Goal: Task Accomplishment & Management: Complete application form

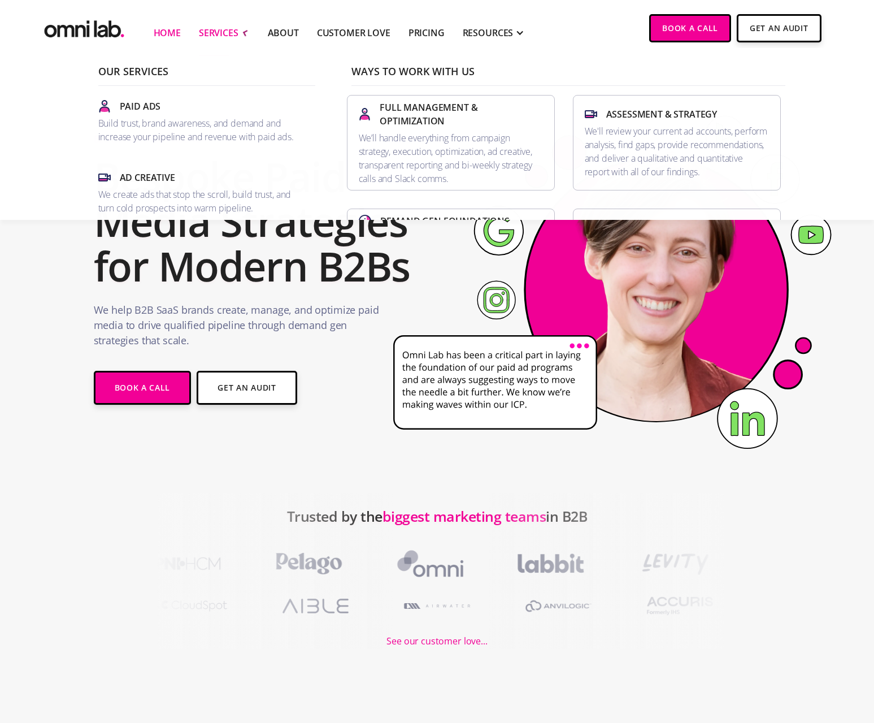
click at [222, 34] on div "SERVICES" at bounding box center [219, 33] width 40 height 14
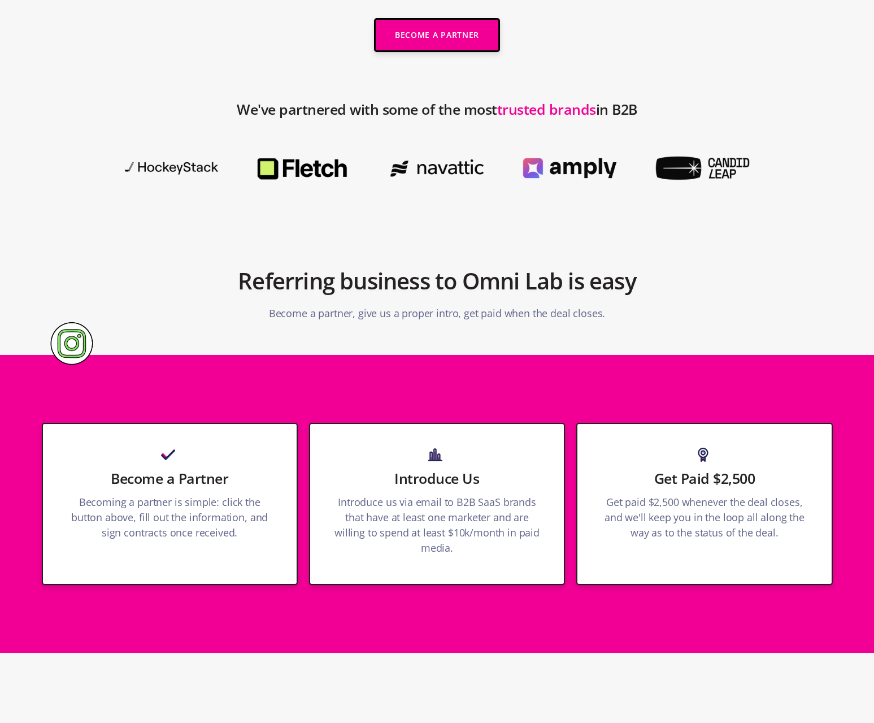
scroll to position [46, 0]
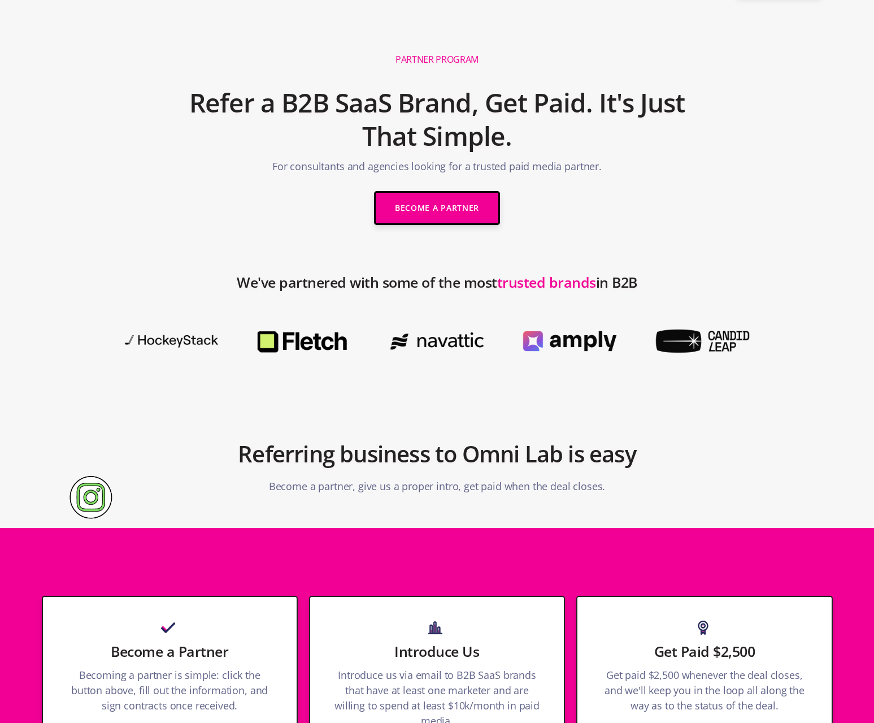
click at [433, 227] on div "Become a Partner" at bounding box center [437, 208] width 149 height 57
click at [426, 208] on link "Become a Partner" at bounding box center [437, 208] width 126 height 34
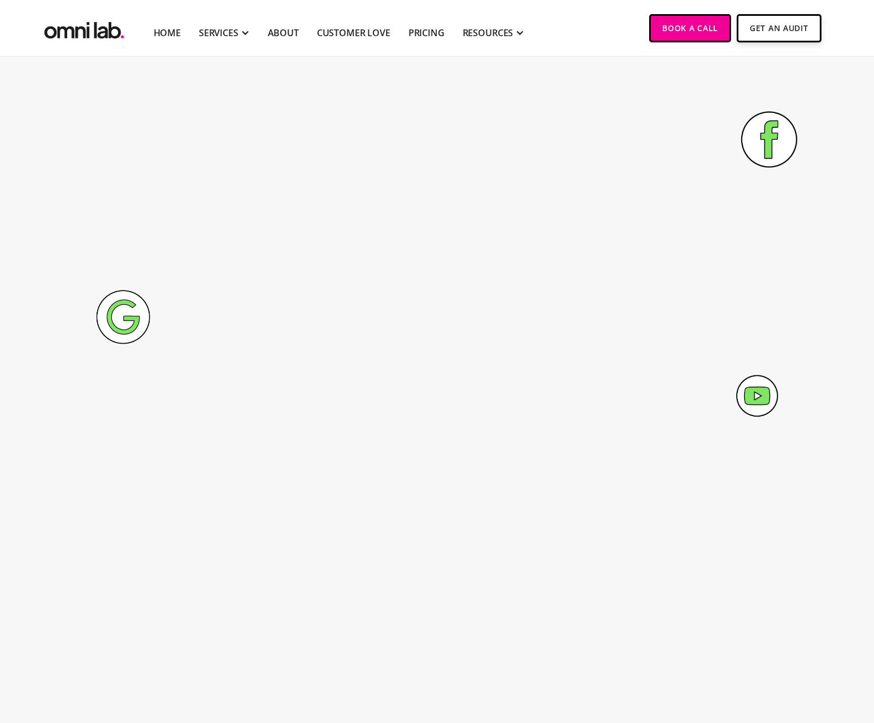
scroll to position [267, 0]
